Goal: Task Accomplishment & Management: Complete application form

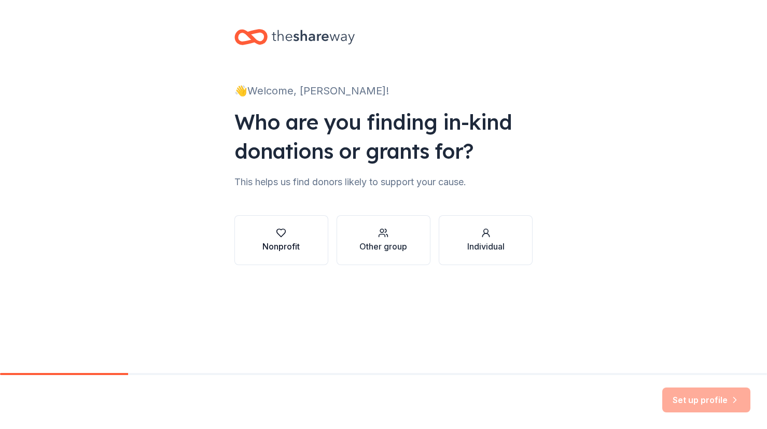
click at [294, 242] on div "Nonprofit" at bounding box center [281, 246] width 37 height 12
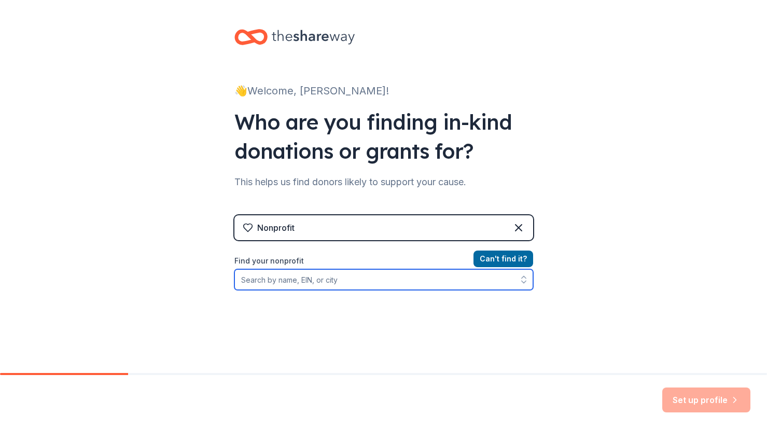
click at [374, 286] on input "Find your nonprofit" at bounding box center [383, 279] width 299 height 21
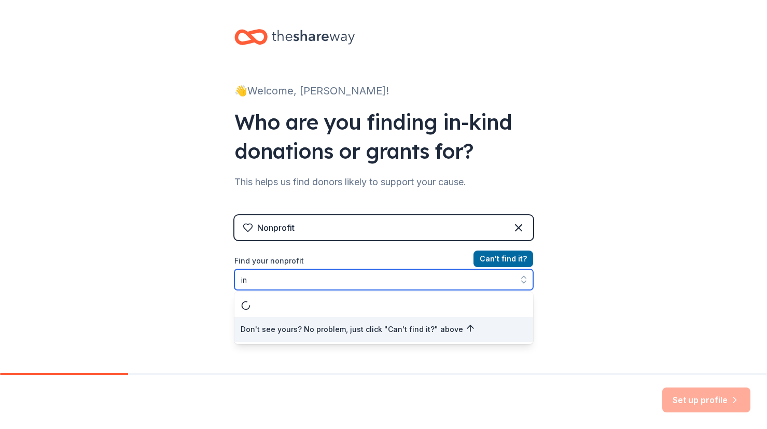
type input "i"
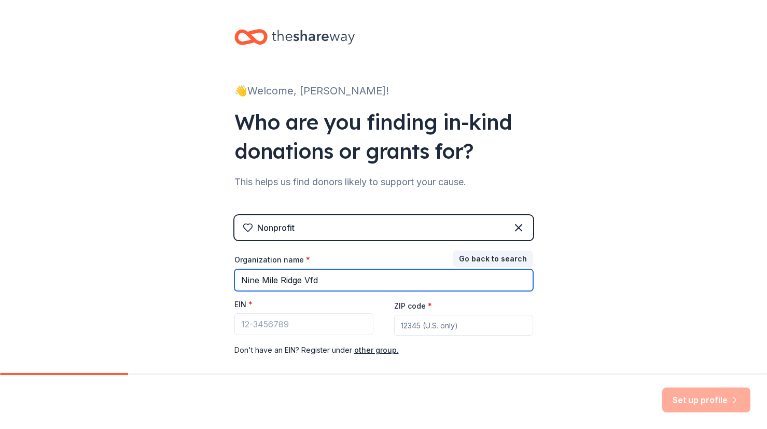
type input "Nine Mile Ridge Vfd"
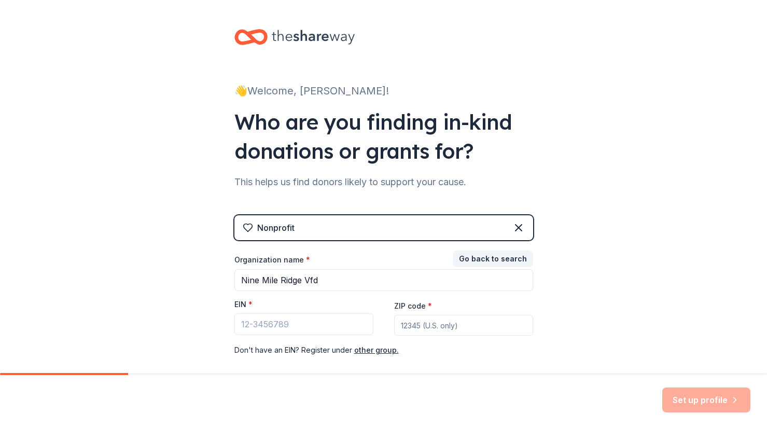
click at [591, 305] on div "👋 Welcome, Angela! Who are you finding in-kind donations or grants for? This he…" at bounding box center [383, 213] width 767 height 427
click at [588, 316] on div "👋 Welcome, Angela! Who are you finding in-kind donations or grants for? This he…" at bounding box center [383, 213] width 767 height 427
click at [584, 308] on div "👋 Welcome, Angela! Who are you finding in-kind donations or grants for? This he…" at bounding box center [383, 213] width 767 height 427
click at [500, 264] on button "Go back to search" at bounding box center [493, 259] width 80 height 17
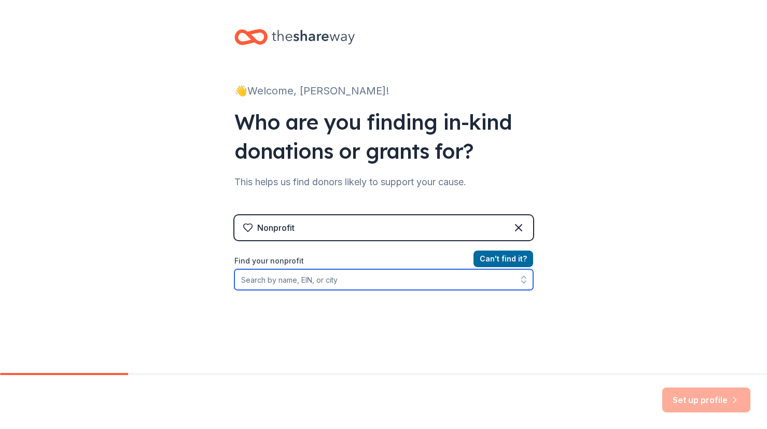
click at [365, 284] on input "Find your nonprofit" at bounding box center [383, 279] width 299 height 21
type input "Nine Mile Ridge"
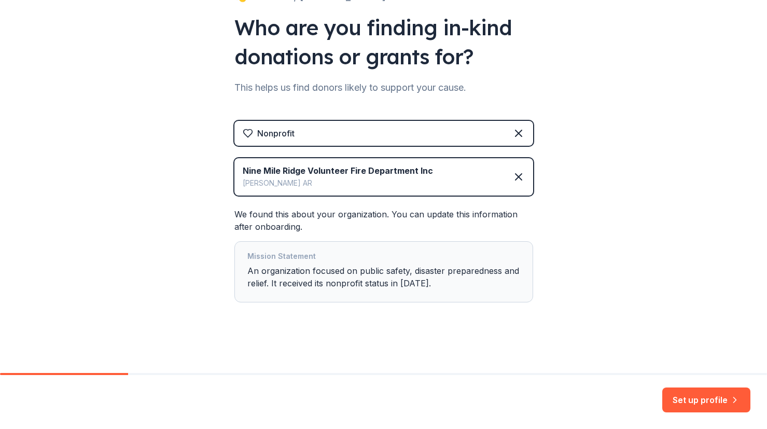
scroll to position [94, 0]
click at [682, 401] on button "Set up profile" at bounding box center [707, 400] width 88 height 25
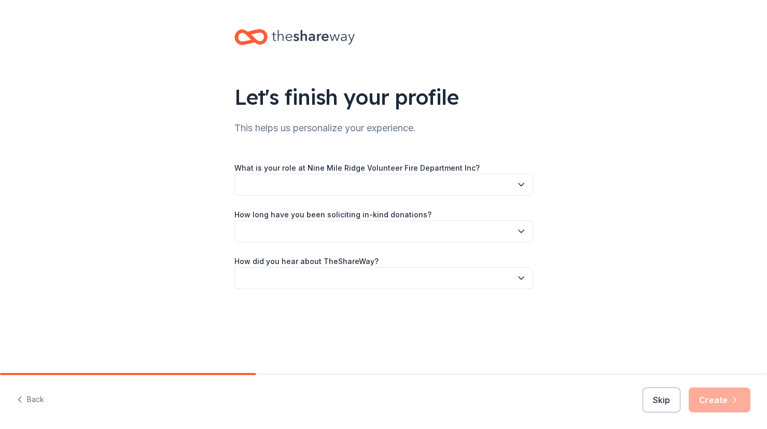
click at [490, 186] on button "button" at bounding box center [383, 185] width 299 height 22
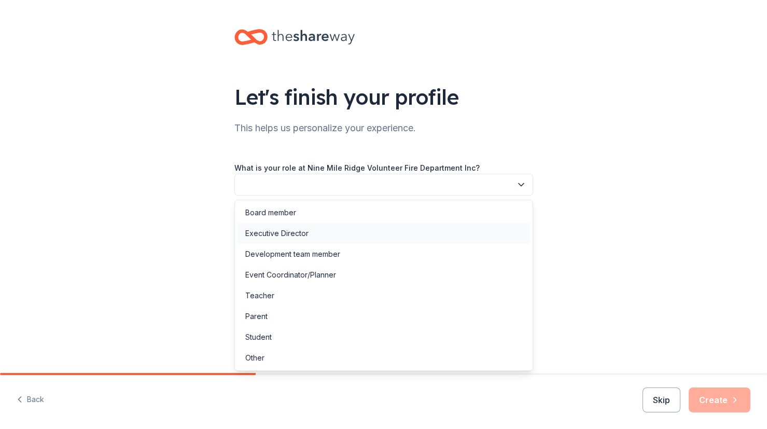
click at [278, 238] on div "Executive Director" at bounding box center [276, 233] width 63 height 12
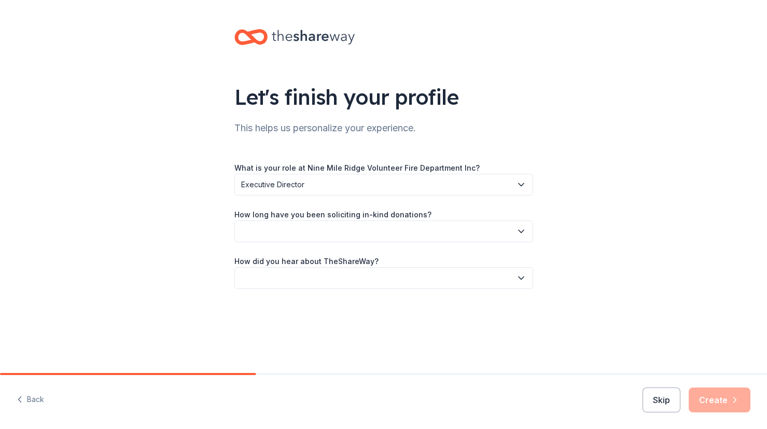
click at [294, 236] on button "button" at bounding box center [383, 231] width 299 height 22
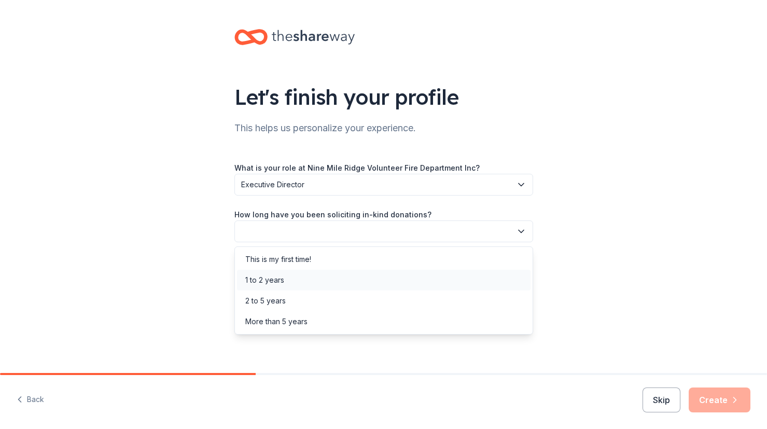
click at [274, 278] on div "1 to 2 years" at bounding box center [264, 280] width 39 height 12
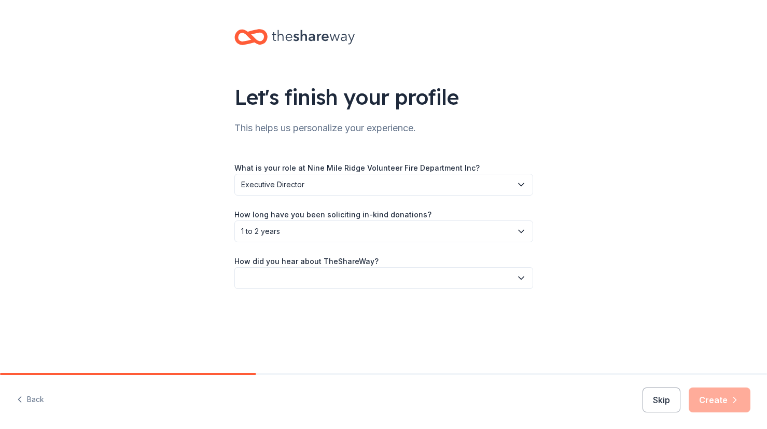
click at [279, 280] on button "button" at bounding box center [383, 278] width 299 height 22
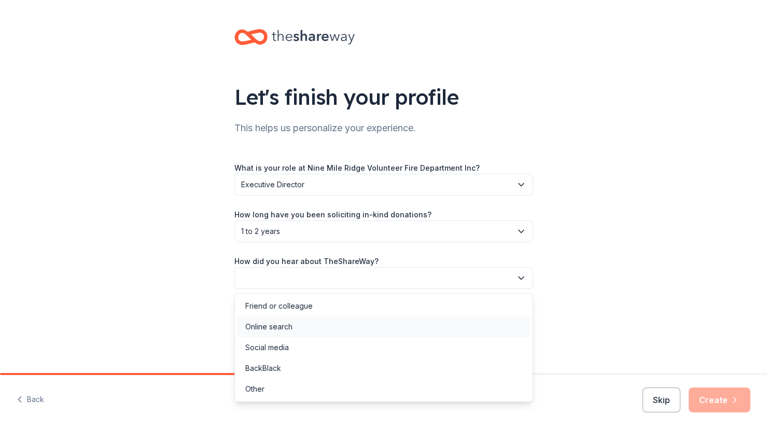
click at [289, 324] on div "Online search" at bounding box center [268, 327] width 47 height 12
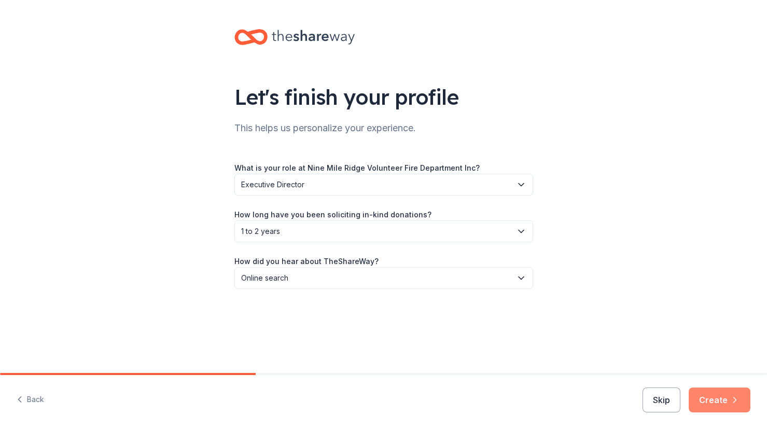
click at [718, 402] on button "Create" at bounding box center [720, 400] width 62 height 25
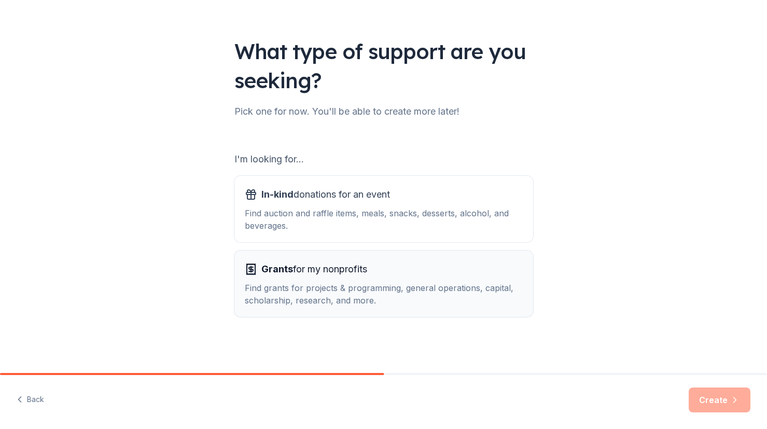
scroll to position [46, 0]
click at [397, 228] on div "Find auction and raffle items, meals, snacks, desserts, alcohol, and beverages." at bounding box center [384, 219] width 278 height 25
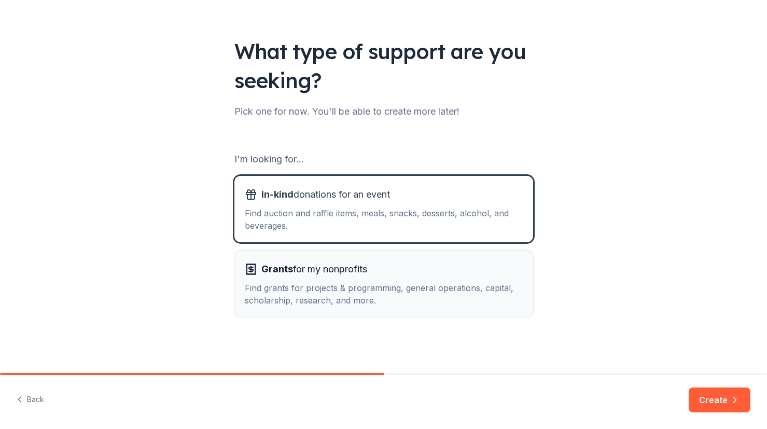
click at [397, 291] on div "Find grants for projects & programming, general operations, capital, scholarshi…" at bounding box center [384, 294] width 278 height 25
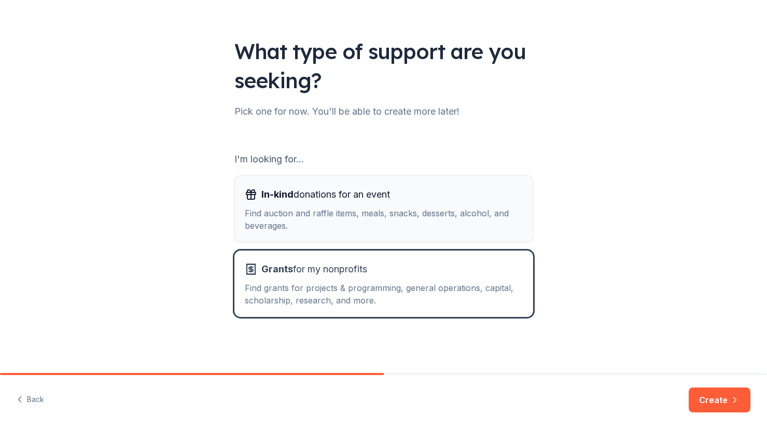
click at [383, 213] on div "Find auction and raffle items, meals, snacks, desserts, alcohol, and beverages." at bounding box center [384, 219] width 278 height 25
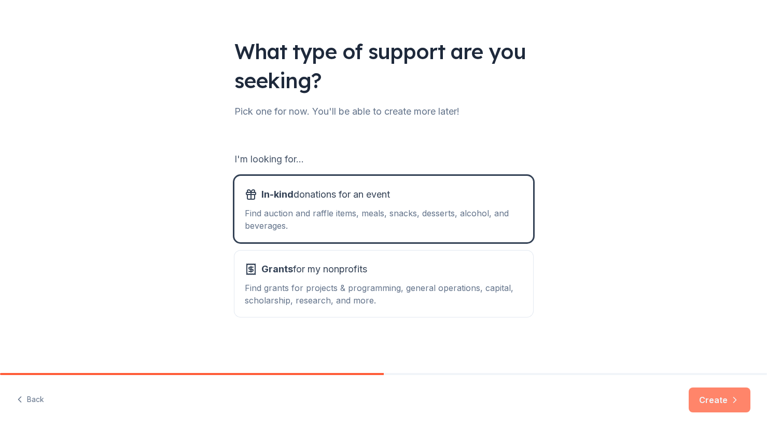
click at [708, 394] on button "Create" at bounding box center [720, 400] width 62 height 25
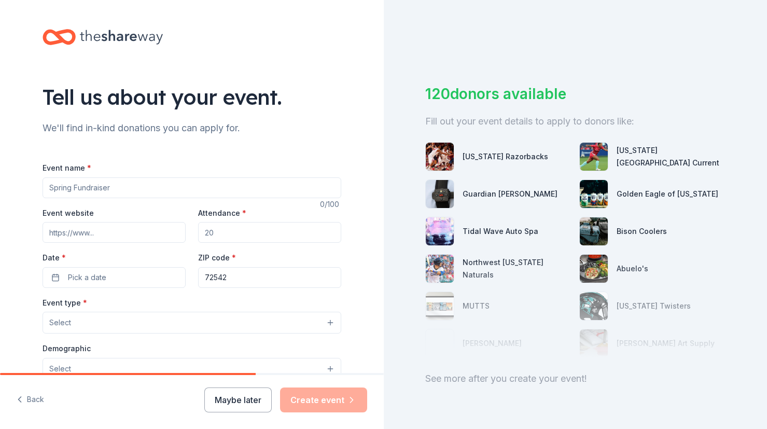
click at [148, 187] on input "Event name *" at bounding box center [192, 187] width 299 height 21
type input "Auxliary Fundraiser"
click at [248, 233] on input "Attendance *" at bounding box center [269, 232] width 143 height 21
click at [126, 276] on button "Pick a date" at bounding box center [114, 277] width 143 height 21
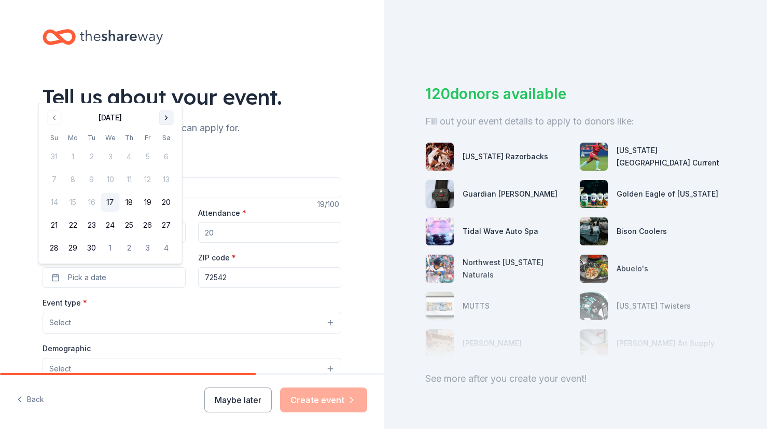
click at [169, 119] on button "Go to next month" at bounding box center [166, 118] width 15 height 15
click at [80, 226] on button "20" at bounding box center [73, 225] width 19 height 19
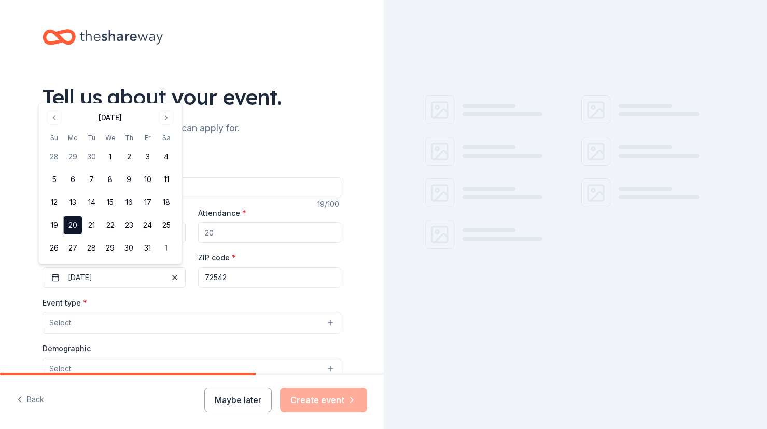
click at [136, 320] on button "Select" at bounding box center [192, 323] width 299 height 22
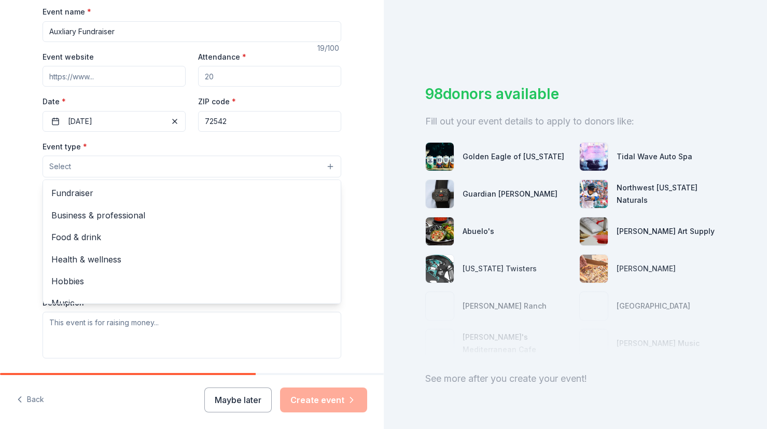
scroll to position [156, 0]
drag, startPoint x: 332, startPoint y: 227, endPoint x: 332, endPoint y: 244, distance: 17.6
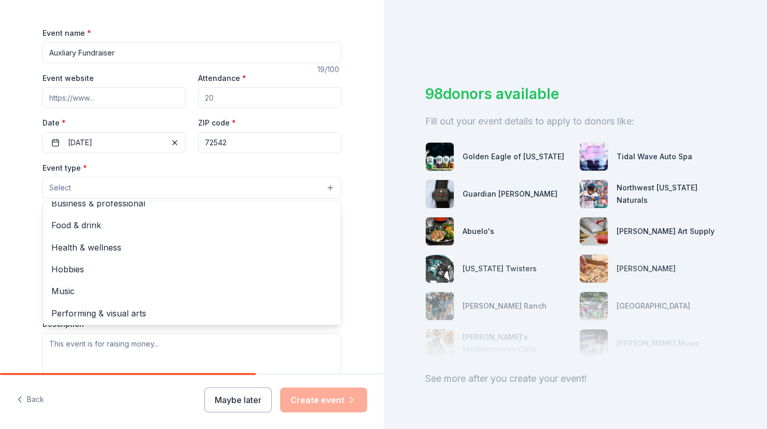
scroll to position [0, 0]
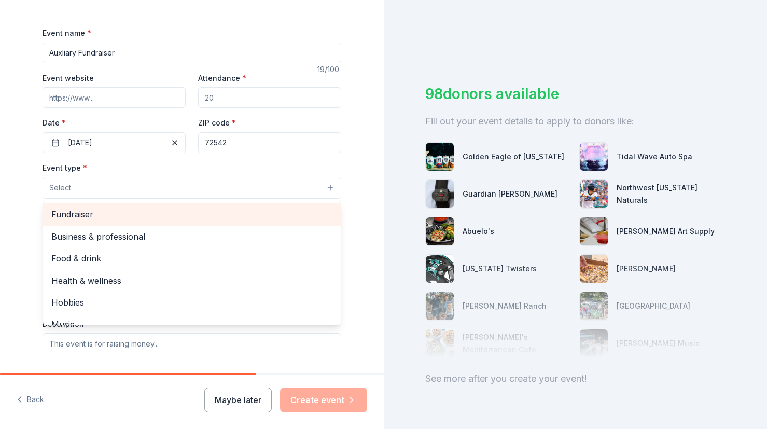
click at [85, 210] on span "Fundraiser" at bounding box center [191, 214] width 281 height 13
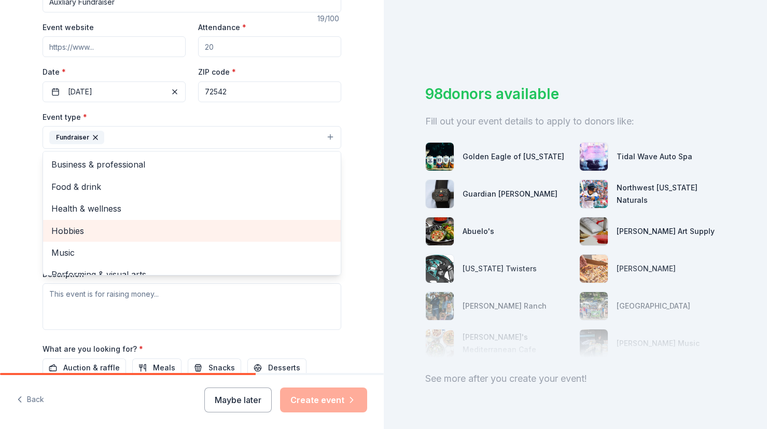
scroll to position [125, 0]
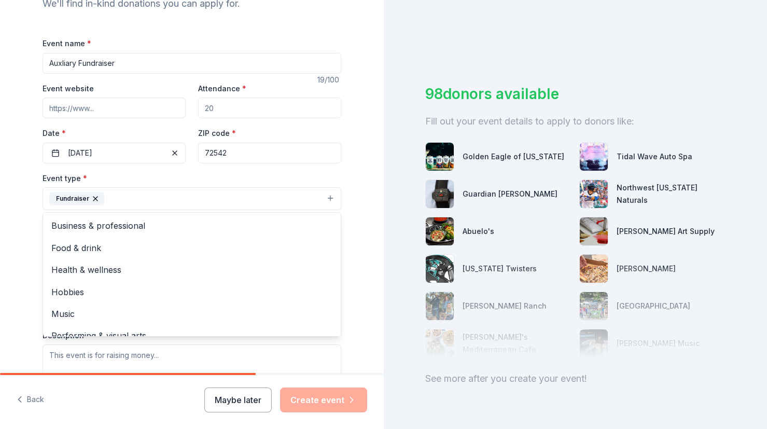
click at [362, 220] on div "Tell us about your event. We'll find in-kind donations you can apply for. Event…" at bounding box center [192, 221] width 384 height 692
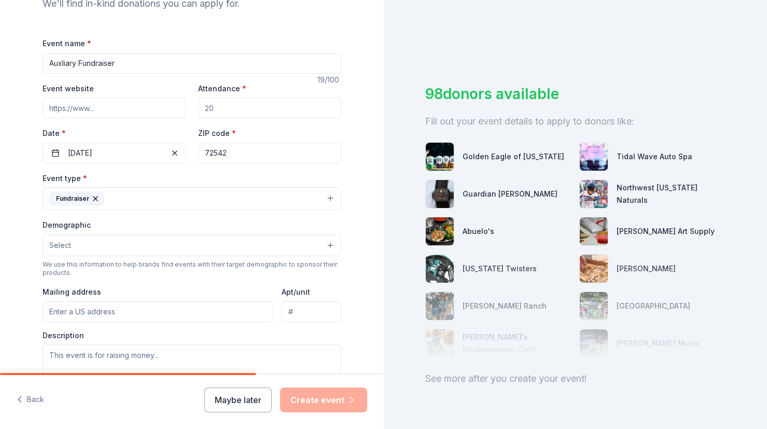
click at [305, 241] on button "Select" at bounding box center [192, 245] width 299 height 22
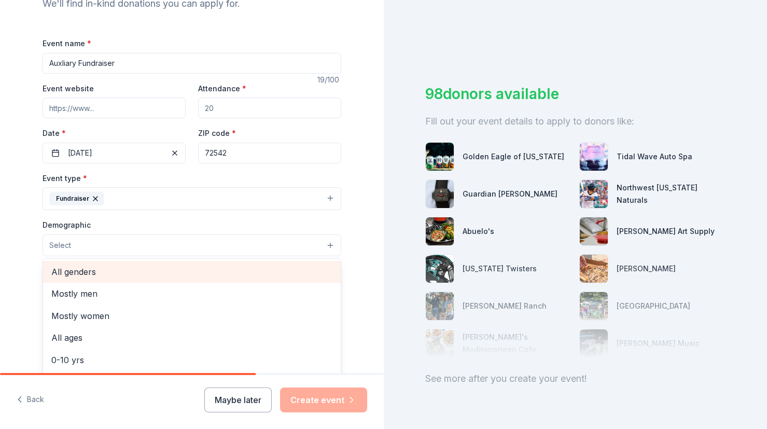
click at [253, 279] on div "All genders" at bounding box center [192, 272] width 298 height 22
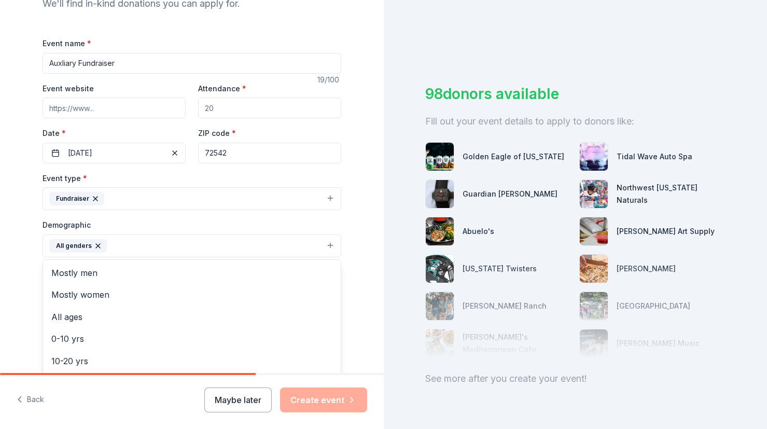
click at [362, 281] on div "Tell us about your event. We'll find in-kind donations you can apply for. Event…" at bounding box center [192, 221] width 384 height 693
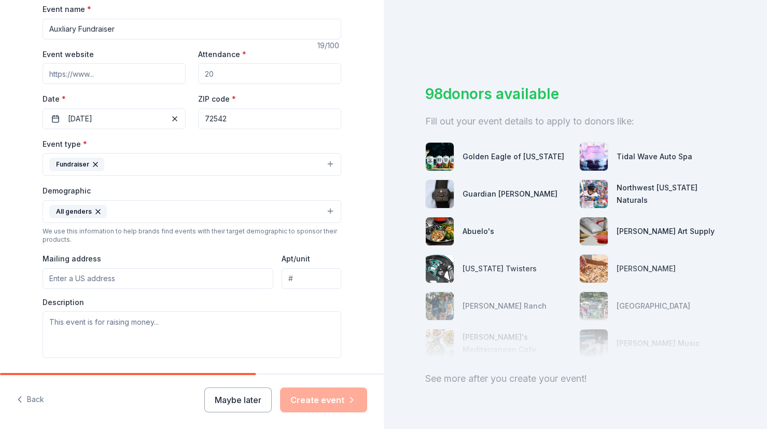
scroll to position [231, 0]
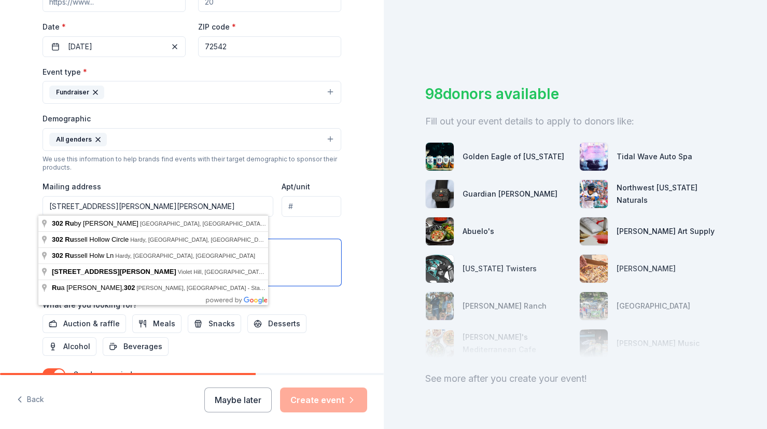
type input "302 Russell Hollow Lane, Hardy, AR, 72542"
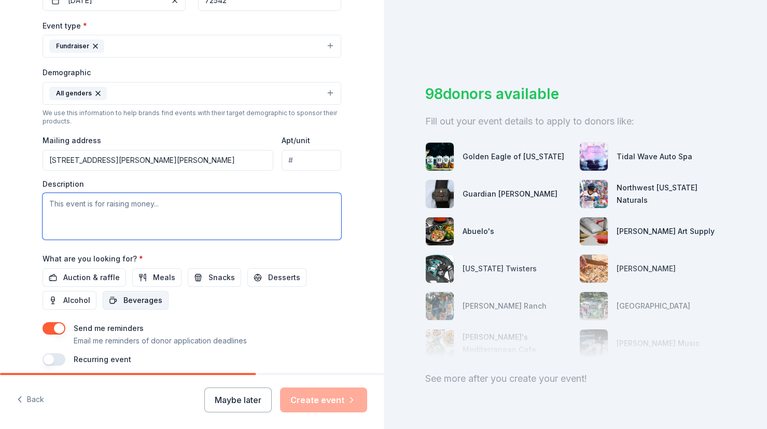
scroll to position [285, 0]
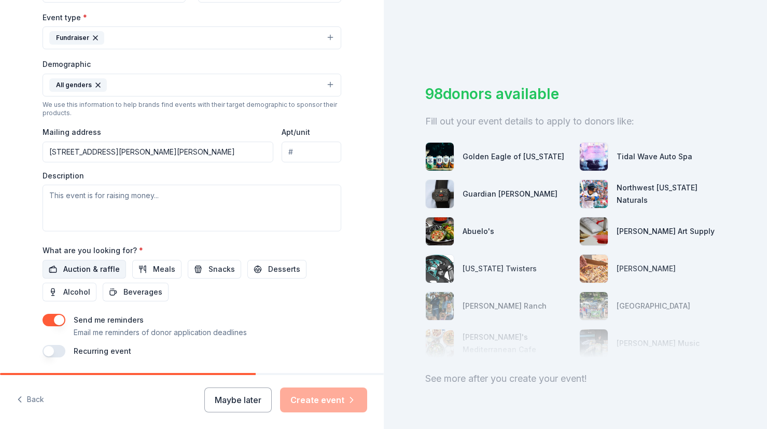
click at [101, 268] on span "Auction & raffle" at bounding box center [91, 269] width 57 height 12
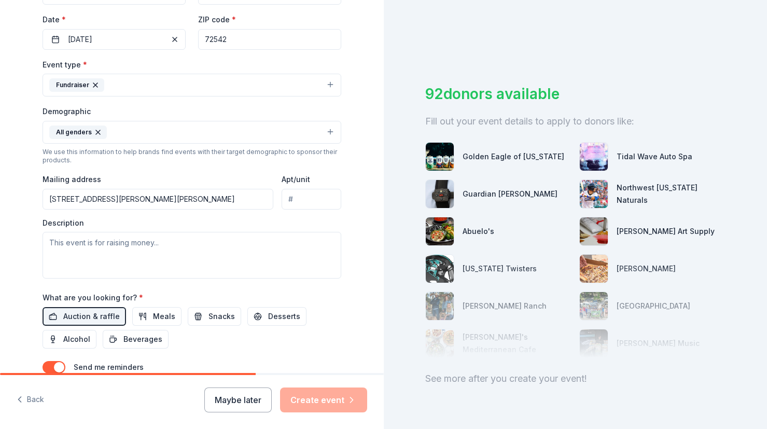
scroll to position [39, 0]
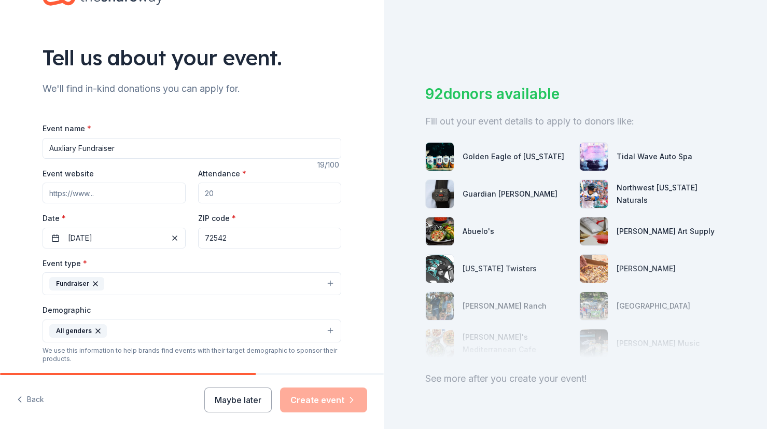
click at [134, 190] on input "Event website" at bounding box center [114, 193] width 143 height 21
click at [95, 190] on input "Event website" at bounding box center [114, 193] width 143 height 21
paste input "https://www.facebook.com/profile.php?id=61569532286312"
type input "https://www.facebook.com/profile.php?id=61569532286312"
click at [226, 192] on input "Attendance *" at bounding box center [269, 193] width 143 height 21
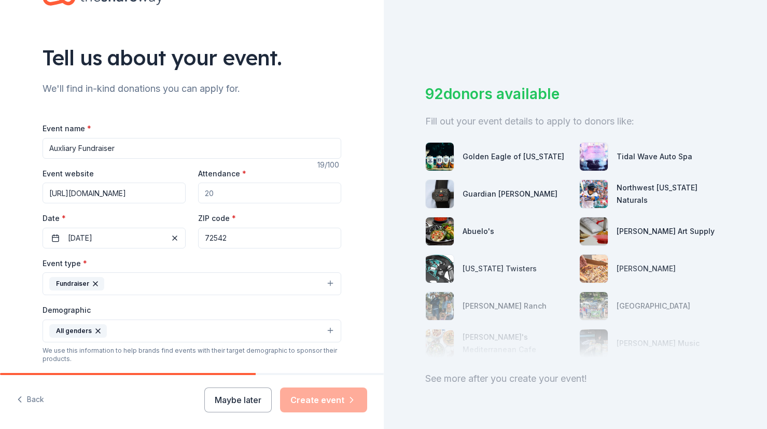
click at [226, 192] on input "Attendance *" at bounding box center [269, 193] width 143 height 21
click at [226, 193] on input "Attendance *" at bounding box center [269, 193] width 143 height 21
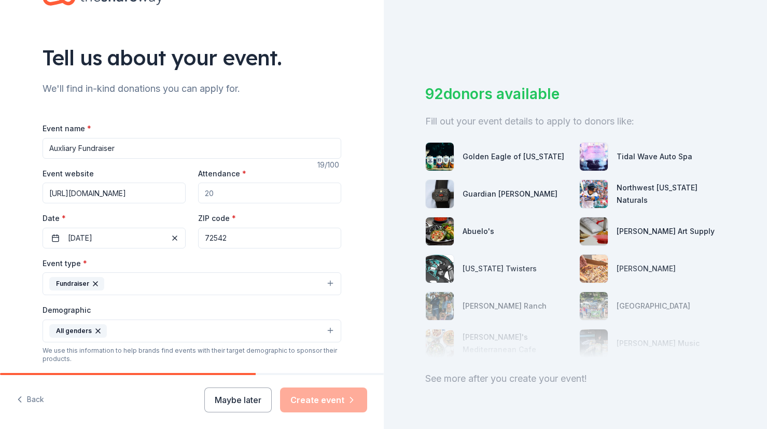
drag, startPoint x: 221, startPoint y: 195, endPoint x: 215, endPoint y: 194, distance: 6.3
click at [220, 195] on input "Attendance *" at bounding box center [269, 193] width 143 height 21
drag, startPoint x: 215, startPoint y: 193, endPoint x: 190, endPoint y: 191, distance: 25.0
click at [190, 191] on div "Event website https://www.facebook.com/profile.php?id=61569532286312 Attendance…" at bounding box center [192, 207] width 299 height 81
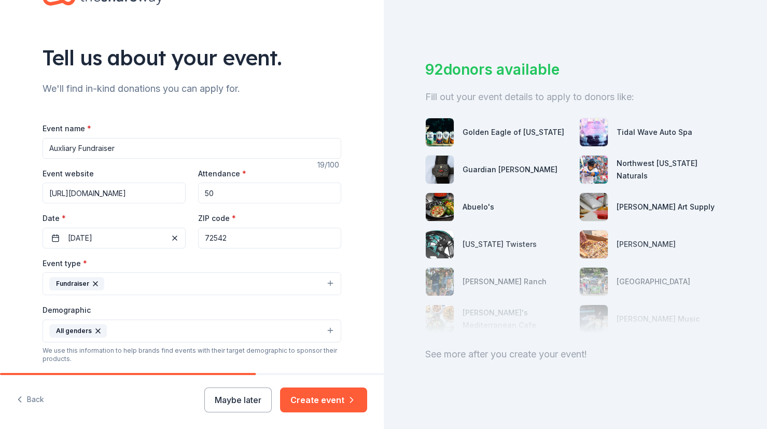
scroll to position [32, 0]
type input "50"
click at [337, 402] on button "Create event" at bounding box center [323, 400] width 87 height 25
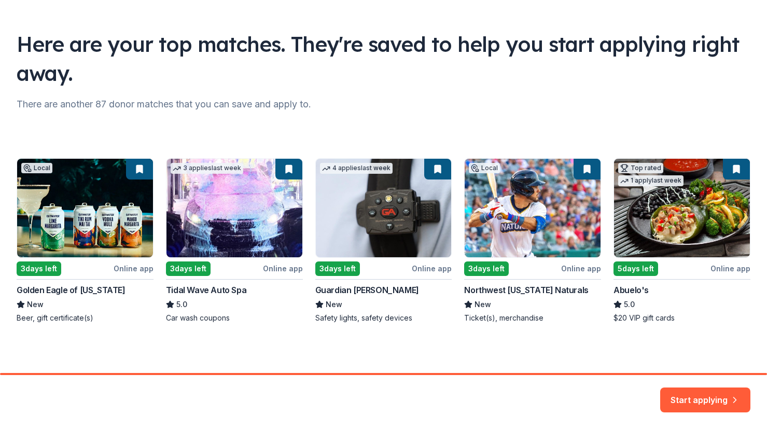
click at [367, 232] on div "Local 3 days left Online app Golden Eagle of Arkansas New Beer, gift certificat…" at bounding box center [384, 240] width 734 height 165
click at [366, 233] on div "Local 3 days left Online app Golden Eagle of Arkansas New Beer, gift certificat…" at bounding box center [384, 240] width 734 height 165
click at [724, 396] on button "Start applying" at bounding box center [705, 393] width 90 height 25
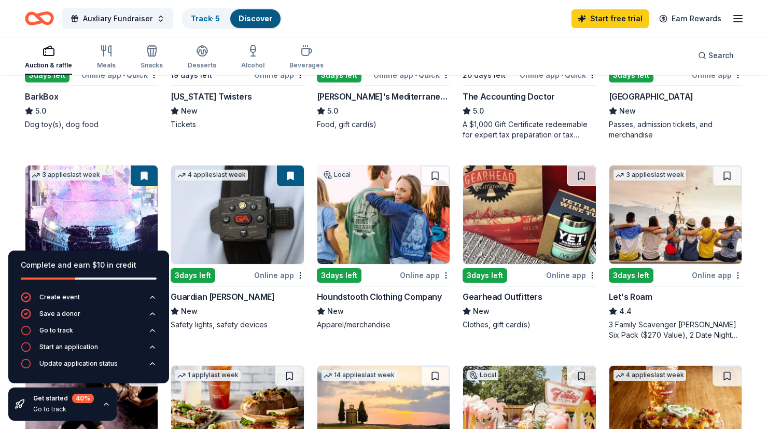
scroll to position [405, 0]
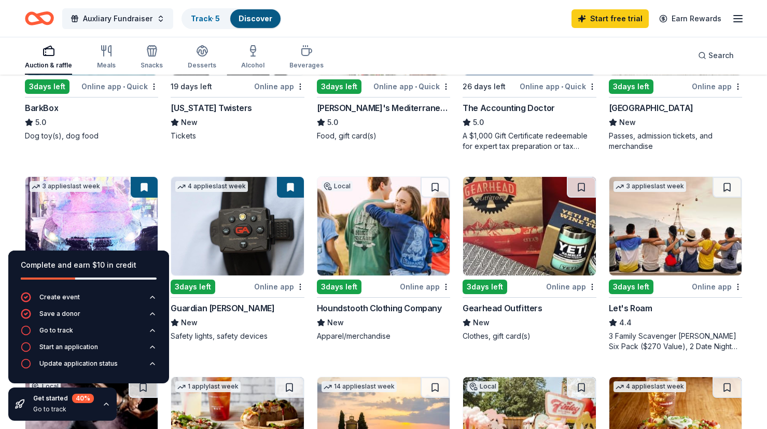
click at [279, 229] on img at bounding box center [237, 226] width 132 height 99
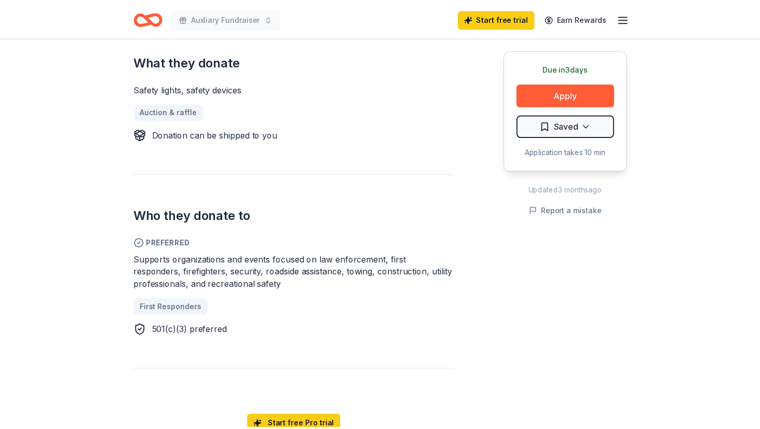
scroll to position [414, 0]
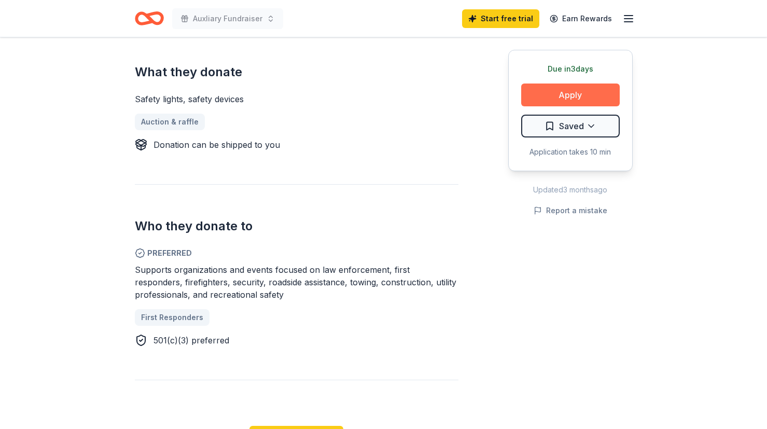
click at [559, 94] on button "Apply" at bounding box center [570, 95] width 99 height 23
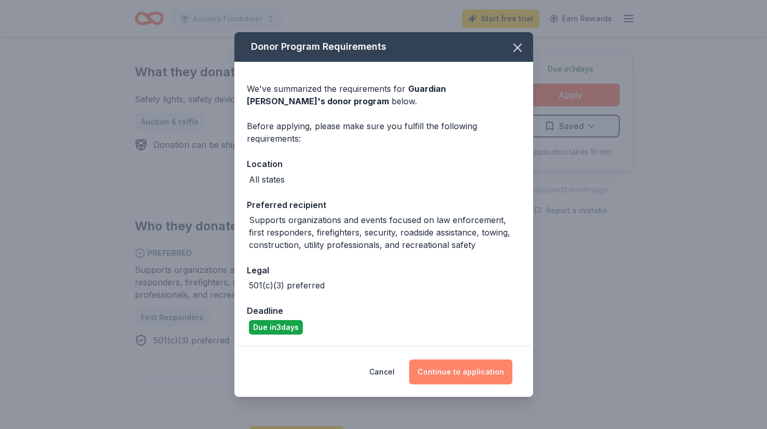
click at [448, 372] on button "Continue to application" at bounding box center [460, 372] width 103 height 25
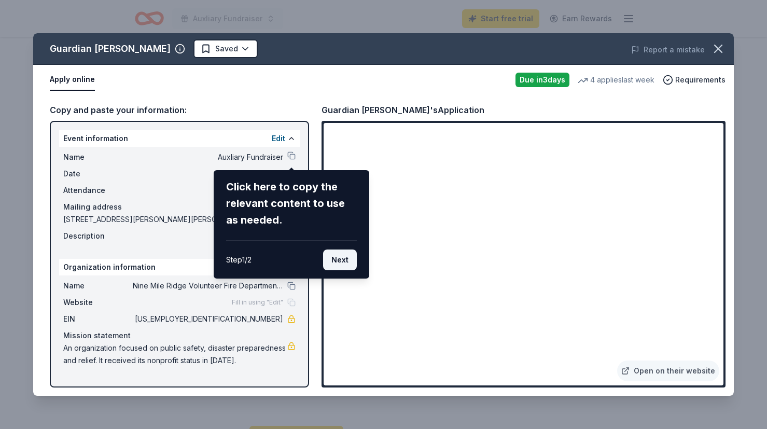
click at [340, 258] on button "Next" at bounding box center [340, 260] width 34 height 21
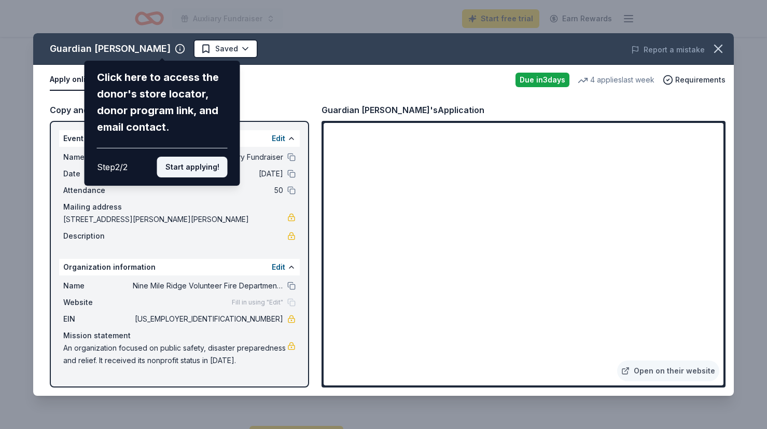
click at [203, 157] on button "Start applying!" at bounding box center [192, 167] width 71 height 21
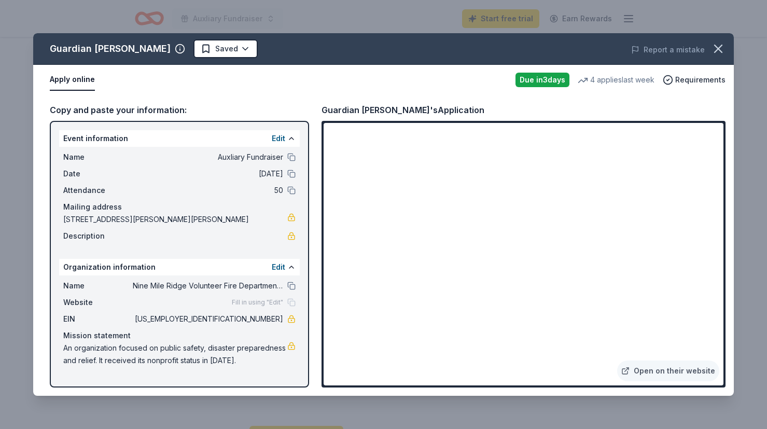
click at [81, 77] on button "Apply online" at bounding box center [72, 80] width 45 height 22
click at [725, 46] on icon "button" at bounding box center [718, 49] width 15 height 15
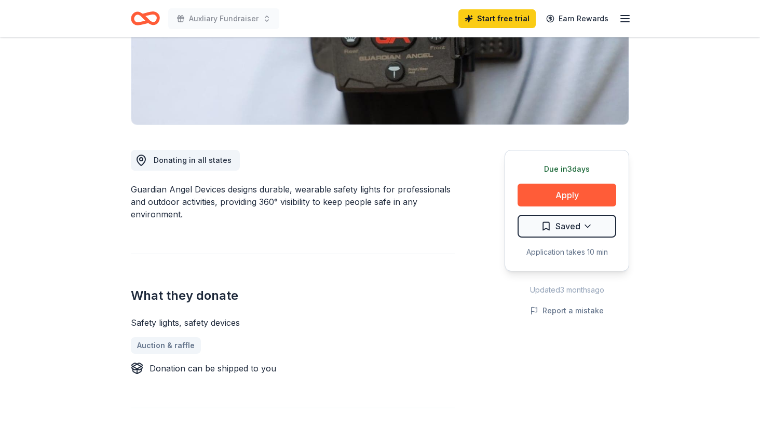
scroll to position [0, 0]
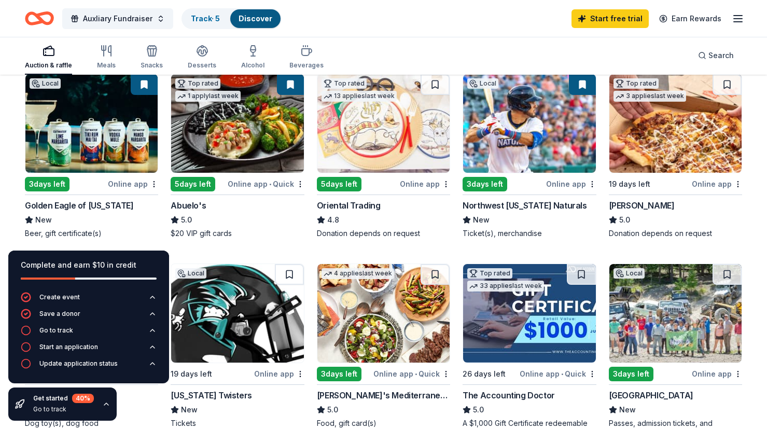
scroll to position [109, 0]
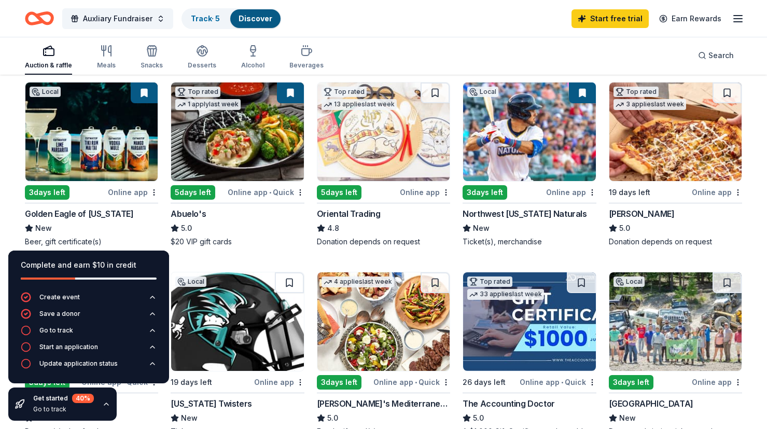
click at [379, 124] on img at bounding box center [384, 131] width 132 height 99
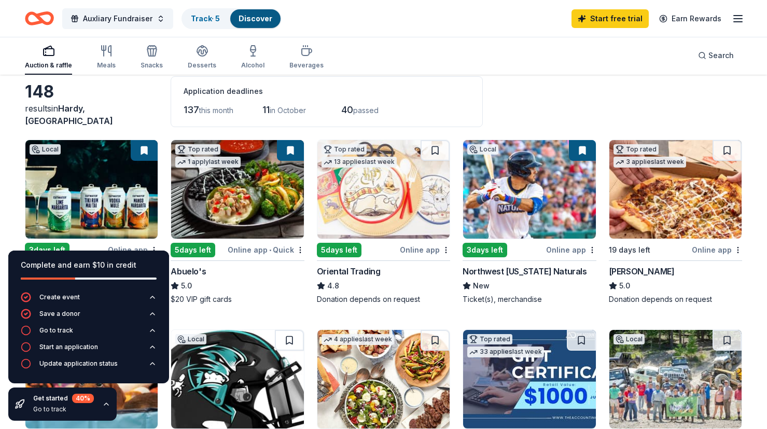
scroll to position [45, 0]
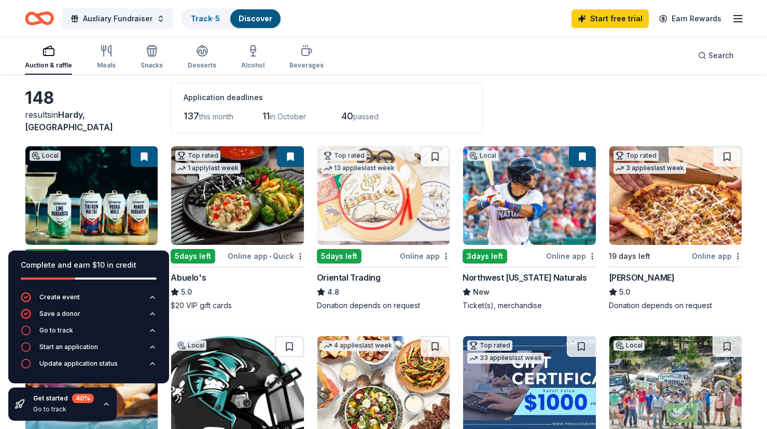
click at [637, 205] on img at bounding box center [676, 195] width 132 height 99
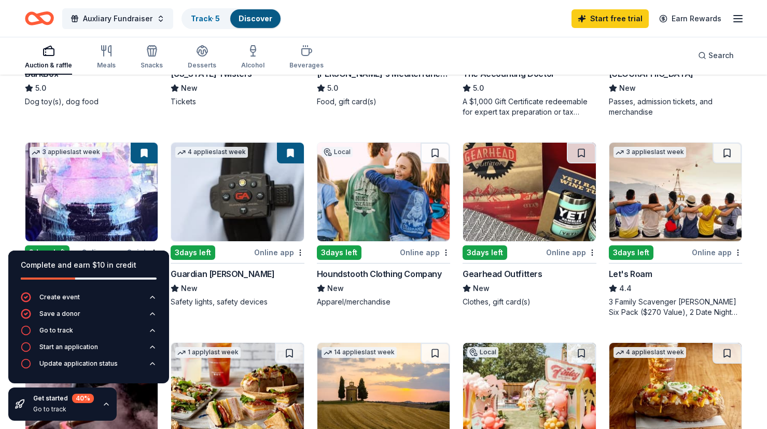
scroll to position [439, 0]
click at [521, 214] on img at bounding box center [529, 192] width 132 height 99
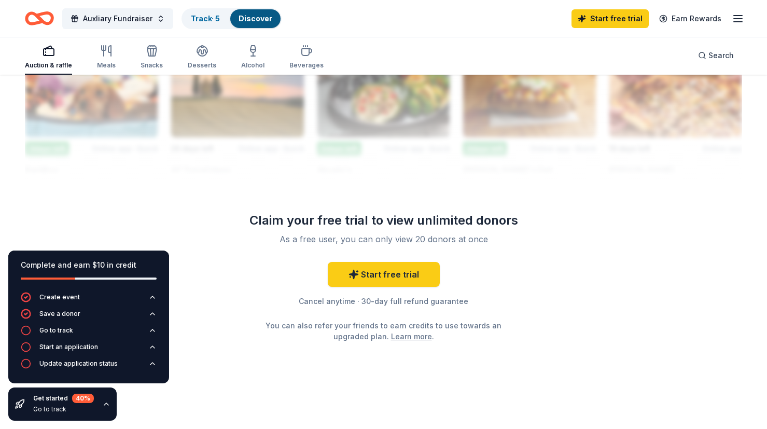
scroll to position [969, 0]
click at [377, 272] on link "Start free trial" at bounding box center [384, 274] width 112 height 25
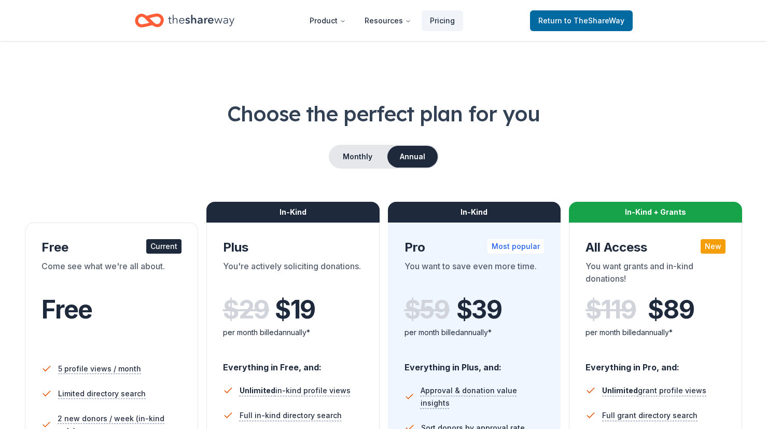
click at [160, 318] on div "Free" at bounding box center [112, 309] width 140 height 29
click at [597, 18] on span "to TheShareWay" at bounding box center [594, 20] width 60 height 9
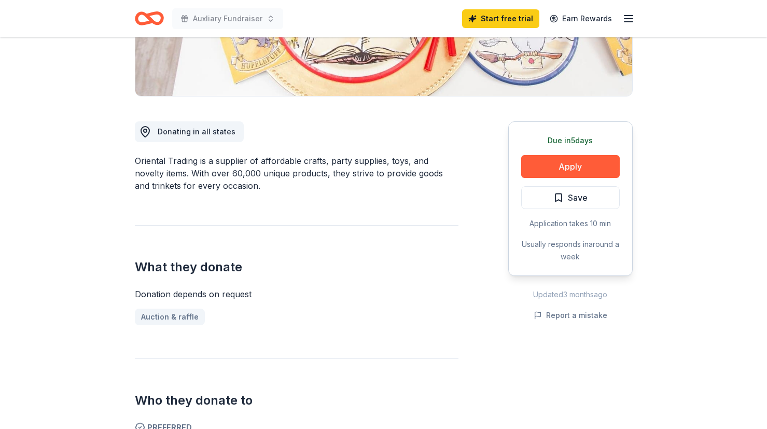
scroll to position [216, 0]
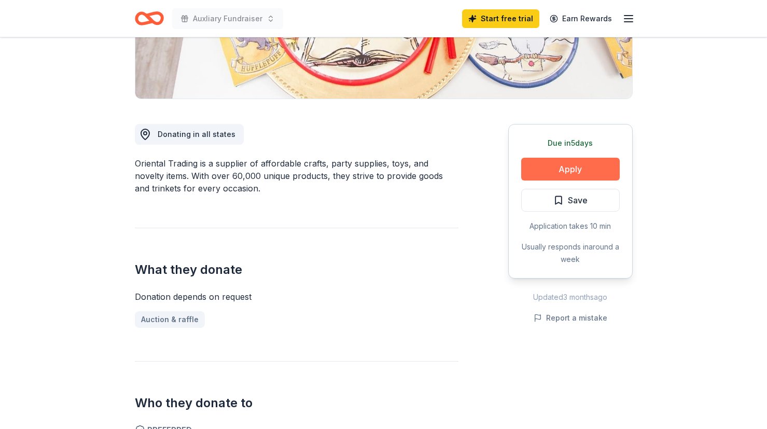
click at [559, 168] on button "Apply" at bounding box center [570, 169] width 99 height 23
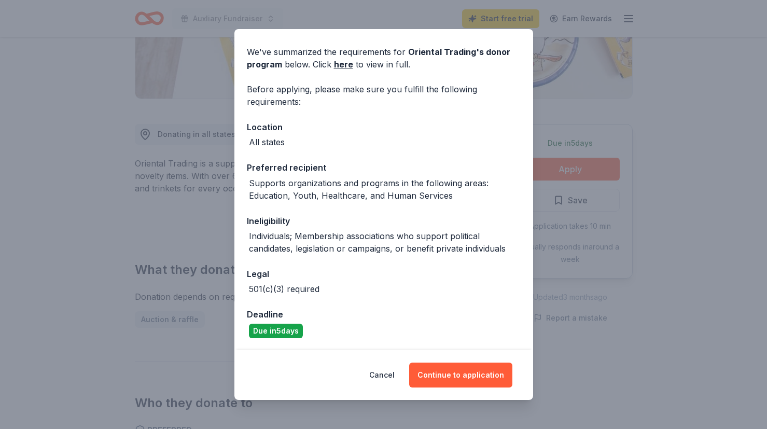
scroll to position [33, 0]
click at [387, 372] on button "Cancel" at bounding box center [381, 375] width 25 height 25
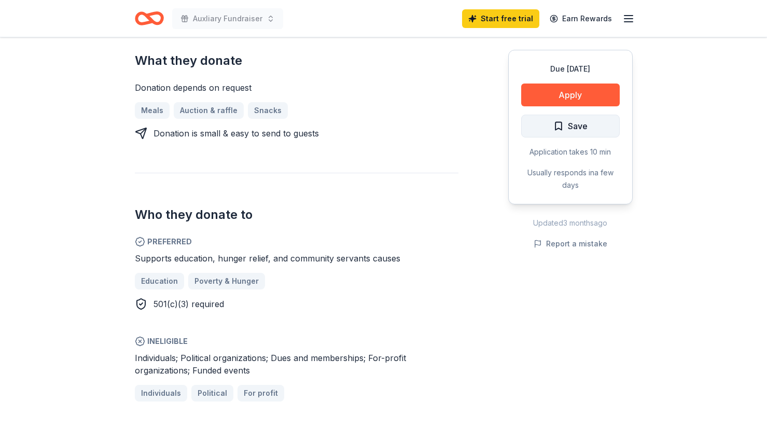
scroll to position [437, 0]
click at [582, 92] on button "Apply" at bounding box center [570, 95] width 99 height 23
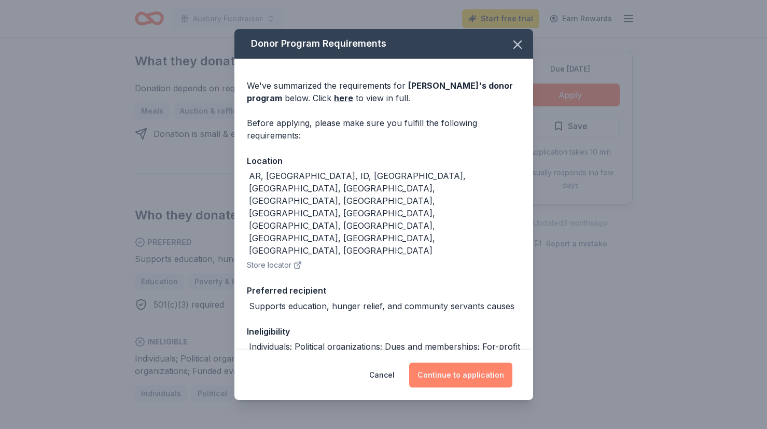
click at [454, 379] on button "Continue to application" at bounding box center [460, 375] width 103 height 25
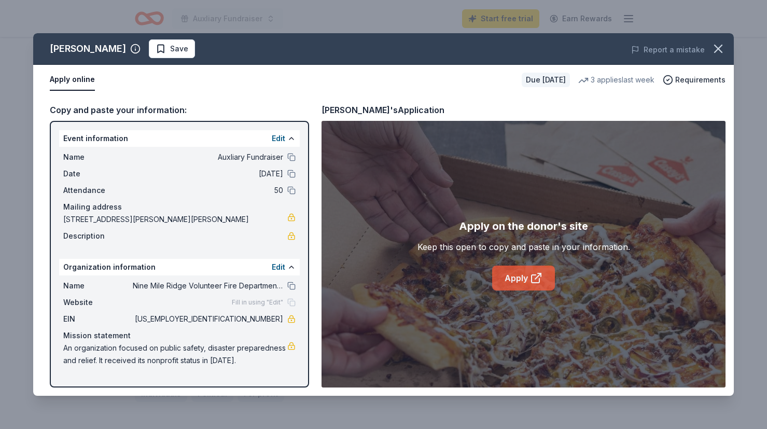
click at [532, 280] on icon at bounding box center [536, 278] width 12 height 12
click at [715, 51] on icon "button" at bounding box center [718, 48] width 7 height 7
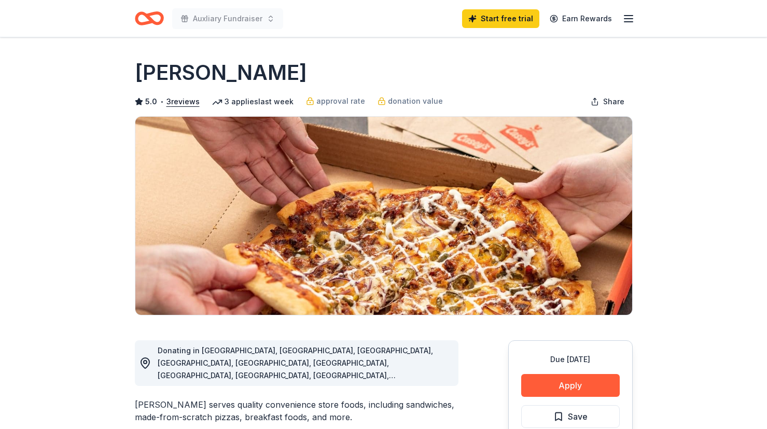
scroll to position [0, 0]
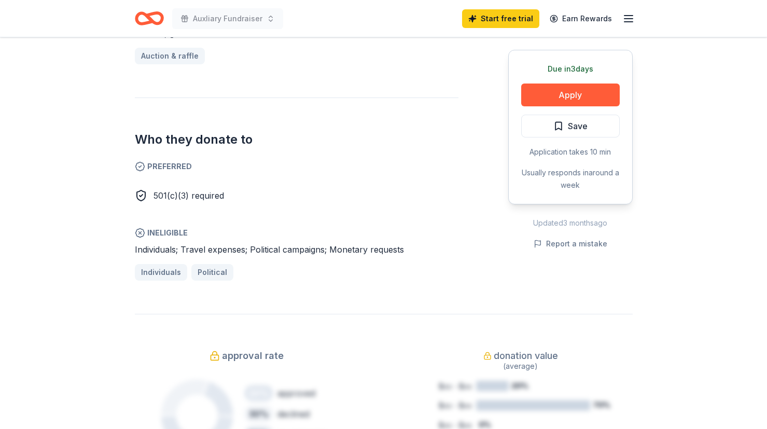
scroll to position [482, 0]
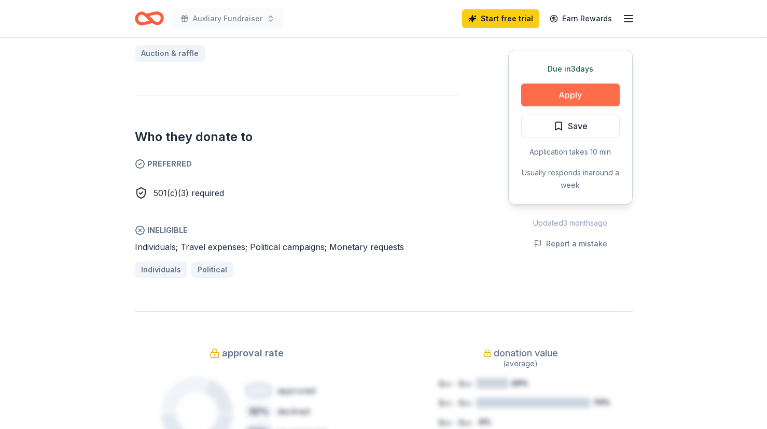
click at [554, 94] on button "Apply" at bounding box center [570, 95] width 99 height 23
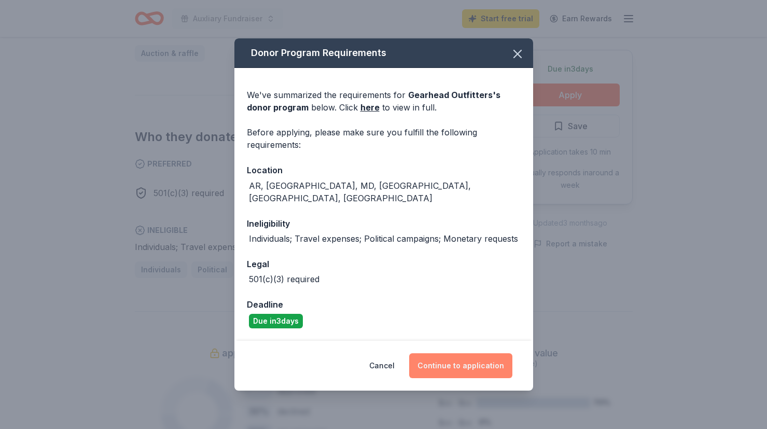
click at [454, 366] on button "Continue to application" at bounding box center [460, 365] width 103 height 25
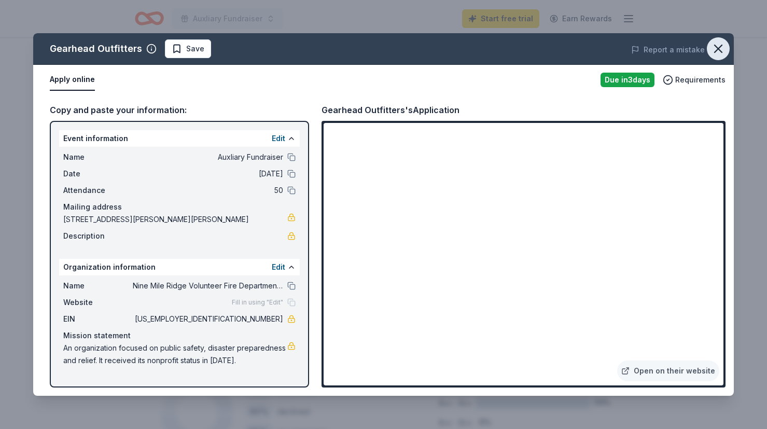
click at [719, 45] on icon "button" at bounding box center [718, 49] width 15 height 15
